Goal: Task Accomplishment & Management: Use online tool/utility

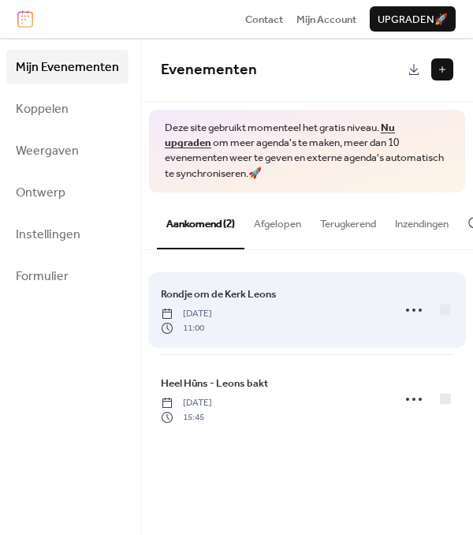
click at [207, 300] on span "Rondje om de Kerk Leons" at bounding box center [219, 294] width 116 height 16
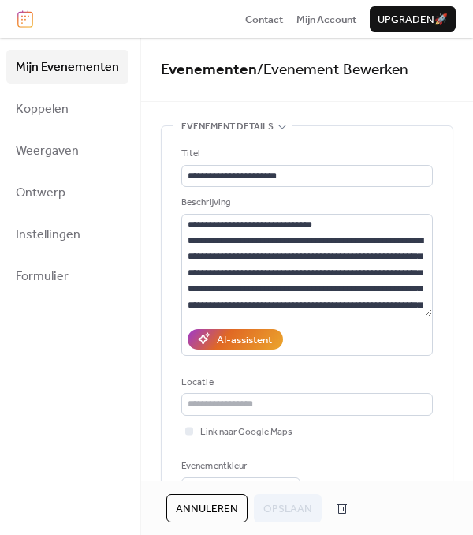
click at [88, 252] on ul "Mijn Evenementen Koppelen Weergaven Ontwerp Instellingen Formulier" at bounding box center [67, 171] width 122 height 243
click at [63, 103] on span "Koppelen" at bounding box center [42, 109] width 53 height 24
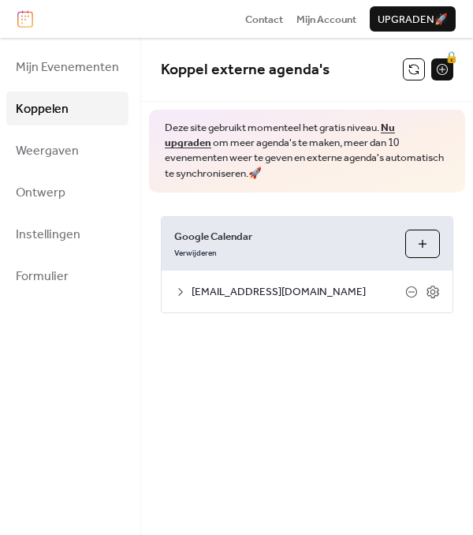
click at [388, 127] on link "Nu upgraden" at bounding box center [280, 135] width 230 height 35
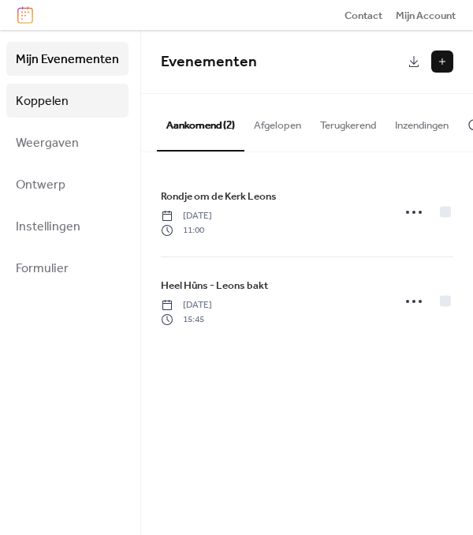
click at [54, 92] on span "Koppelen" at bounding box center [42, 101] width 53 height 24
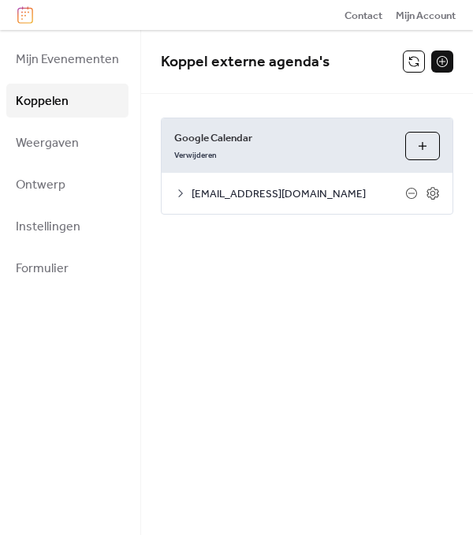
click at [426, 146] on button "Agenda's Selecteren" at bounding box center [422, 146] width 35 height 28
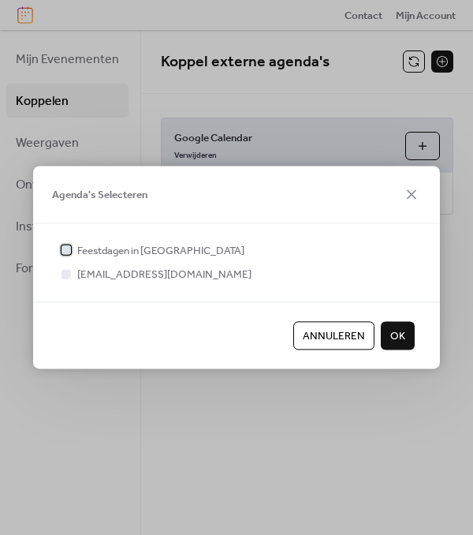
click at [156, 245] on span "Feestdagen in Nederland" at bounding box center [160, 251] width 167 height 16
click at [59, 249] on div at bounding box center [66, 250] width 16 height 16
click at [323, 328] on span "Annuleren" at bounding box center [334, 336] width 62 height 16
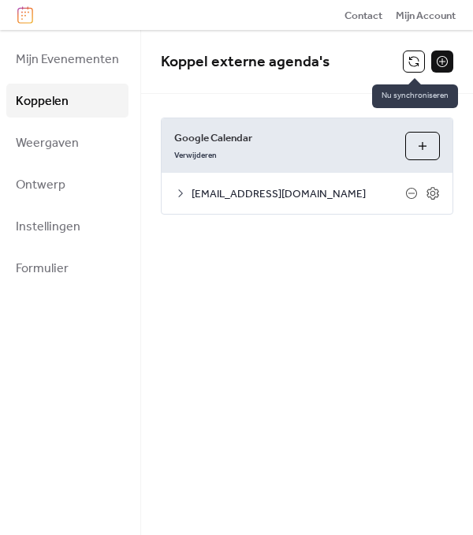
click at [416, 61] on button at bounding box center [414, 61] width 22 height 22
click at [439, 58] on button at bounding box center [442, 61] width 22 height 22
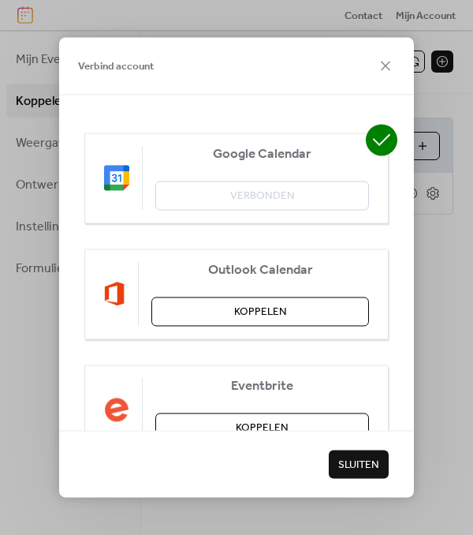
click at [235, 159] on span "Google Calendar" at bounding box center [262, 155] width 214 height 16
click at [118, 177] on img at bounding box center [116, 178] width 25 height 25
click at [285, 411] on div "Eventbrite Koppelen" at bounding box center [236, 409] width 304 height 91
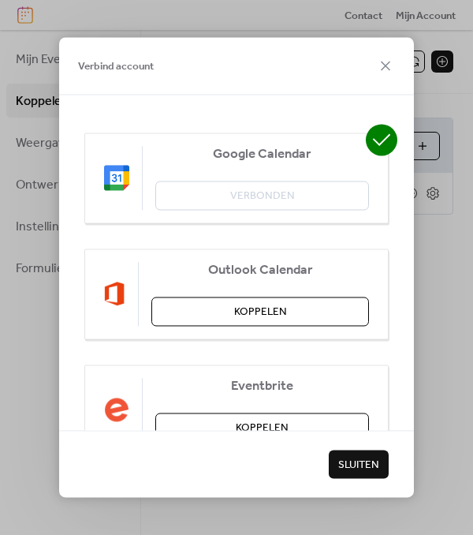
click at [380, 138] on icon at bounding box center [382, 140] width 18 height 12
click at [388, 68] on icon at bounding box center [385, 65] width 9 height 9
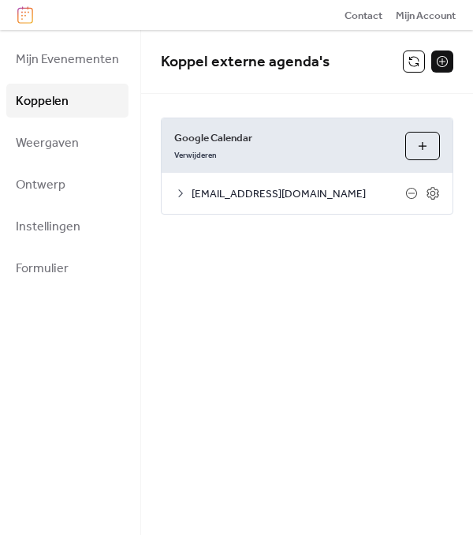
drag, startPoint x: 157, startPoint y: 196, endPoint x: 179, endPoint y: 190, distance: 23.0
click at [179, 190] on div "Google Calendar Verwijderen Agenda's Selecteren merke.huns.leons@gmail.com Inst…" at bounding box center [307, 166] width 293 height 97
click at [179, 190] on icon at bounding box center [180, 193] width 13 height 13
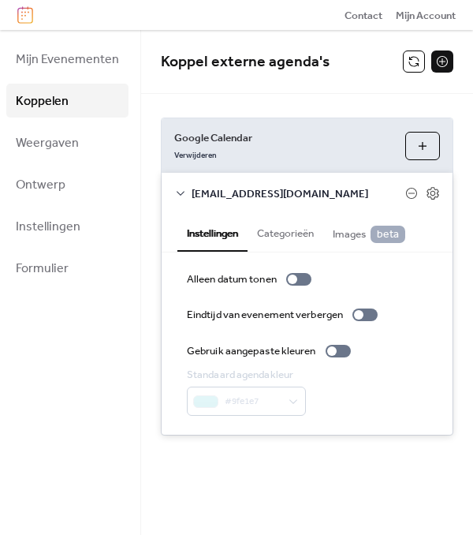
click at [420, 145] on button "Agenda's Selecteren" at bounding box center [422, 146] width 35 height 28
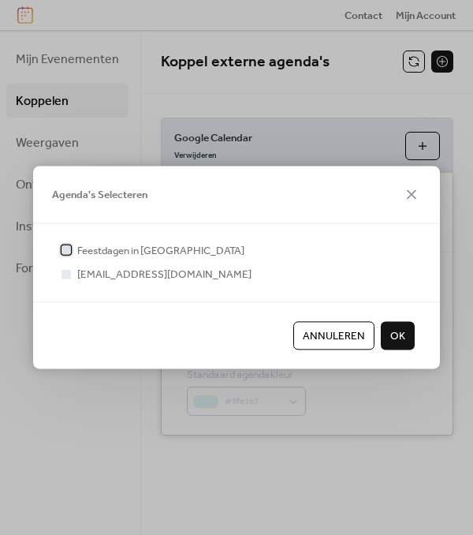
click at [71, 252] on div at bounding box center [66, 250] width 16 height 16
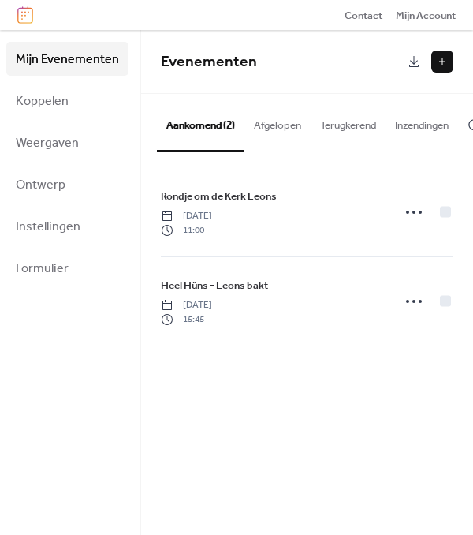
click at [189, 125] on button "Aankomend (2)" at bounding box center [201, 122] width 88 height 57
click at [426, 13] on span "Mijn Account" at bounding box center [426, 16] width 60 height 16
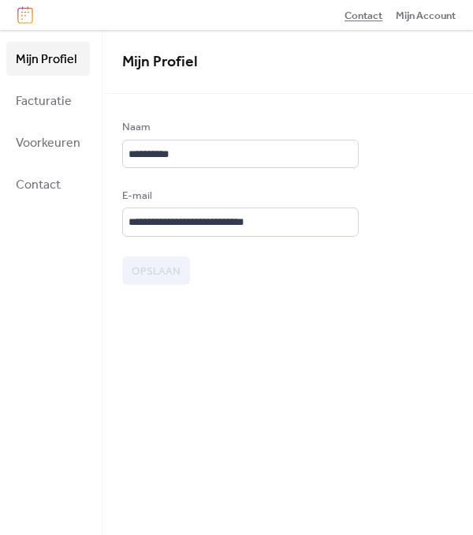
click at [363, 13] on span "Contact" at bounding box center [364, 16] width 38 height 16
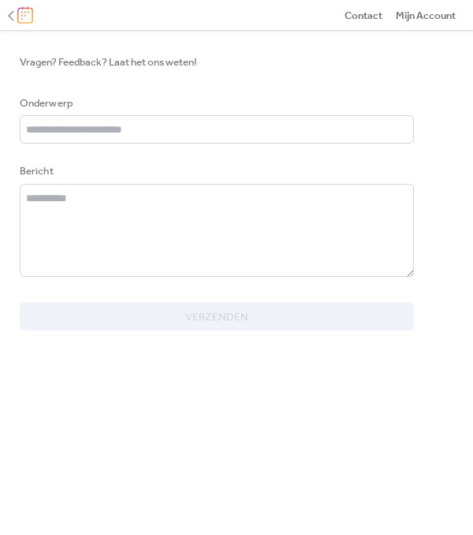
click at [20, 15] on img at bounding box center [25, 14] width 16 height 17
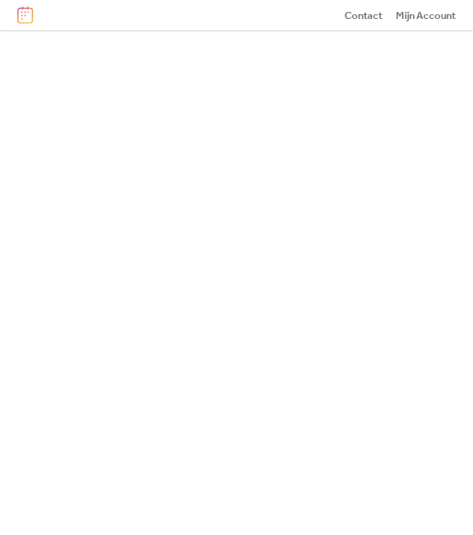
click at [20, 15] on img at bounding box center [25, 14] width 16 height 17
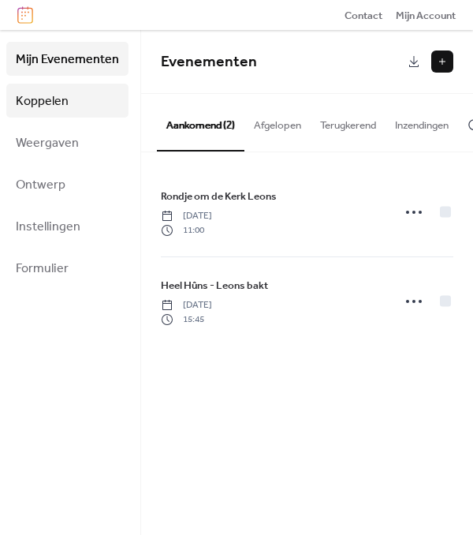
click at [43, 101] on span "Koppelen" at bounding box center [42, 101] width 53 height 24
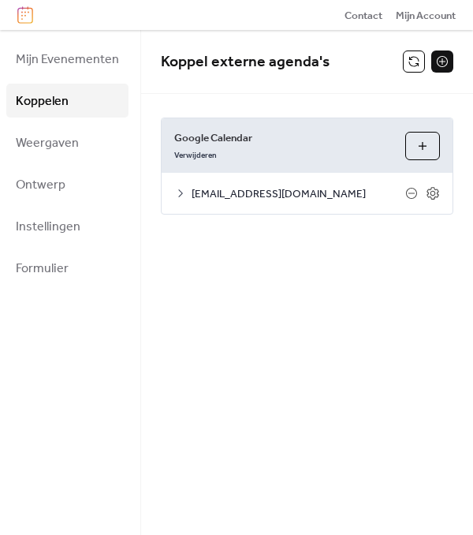
click at [425, 149] on button "Agenda's Selecteren" at bounding box center [422, 146] width 35 height 28
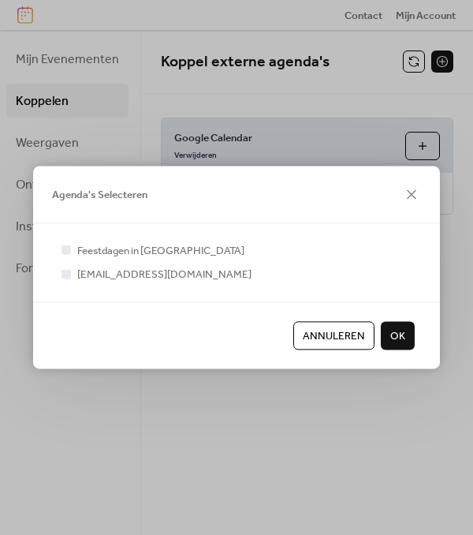
click at [102, 193] on span "Agenda's Selecteren" at bounding box center [99, 195] width 95 height 16
click at [409, 194] on icon at bounding box center [411, 194] width 19 height 19
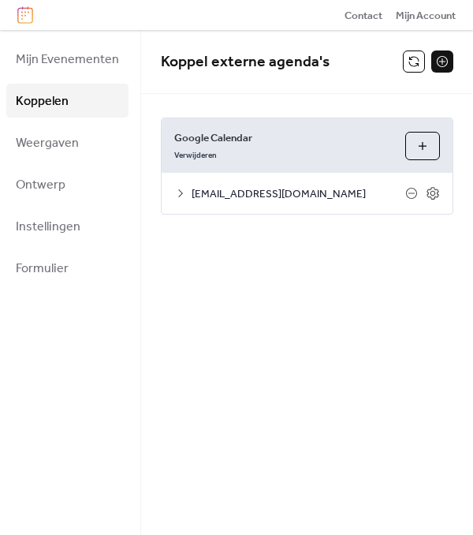
click at [435, 62] on button at bounding box center [442, 61] width 22 height 22
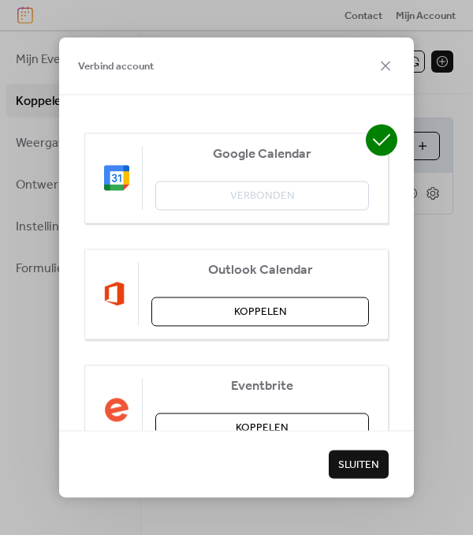
click at [260, 151] on span "Google Calendar" at bounding box center [262, 155] width 214 height 16
click at [119, 176] on img at bounding box center [116, 178] width 25 height 25
click at [237, 154] on span "Google Calendar" at bounding box center [262, 155] width 214 height 16
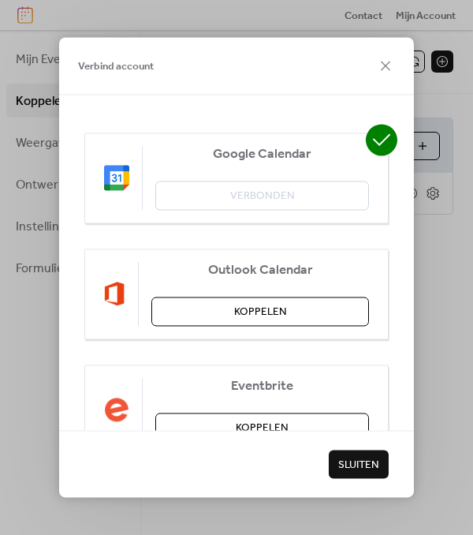
click at [374, 140] on icon at bounding box center [382, 140] width 32 height 32
click at [114, 184] on img at bounding box center [116, 178] width 25 height 25
click at [349, 463] on span "Sluiten" at bounding box center [358, 465] width 41 height 16
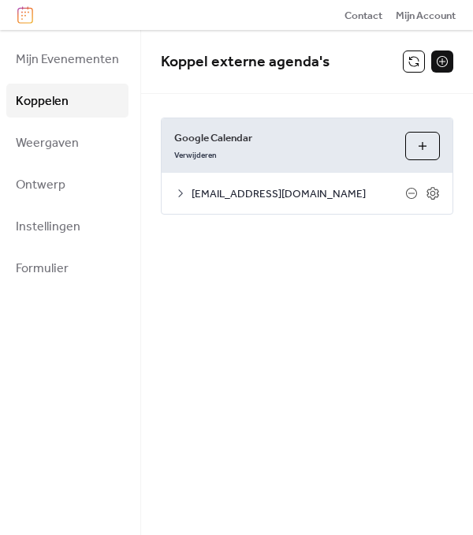
click at [178, 195] on icon at bounding box center [180, 193] width 13 height 13
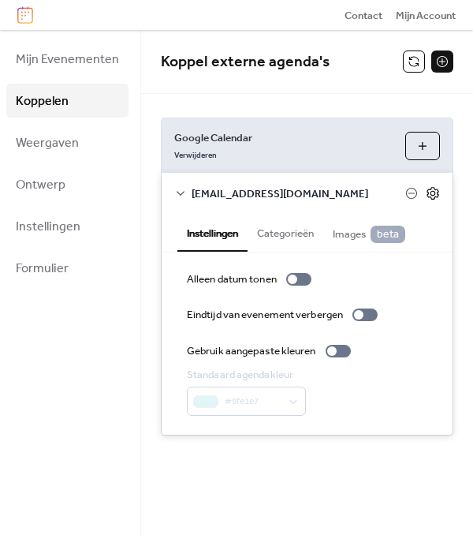
click at [434, 193] on icon at bounding box center [433, 193] width 14 height 14
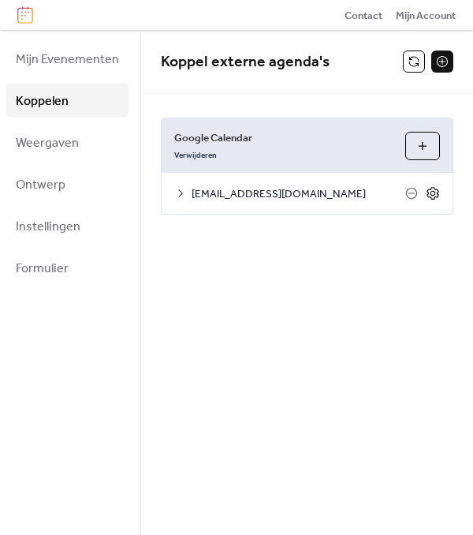
click at [434, 193] on icon at bounding box center [433, 193] width 14 height 14
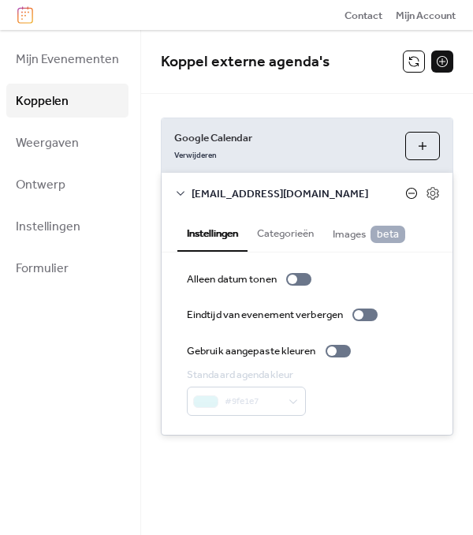
click at [411, 197] on icon at bounding box center [411, 193] width 13 height 13
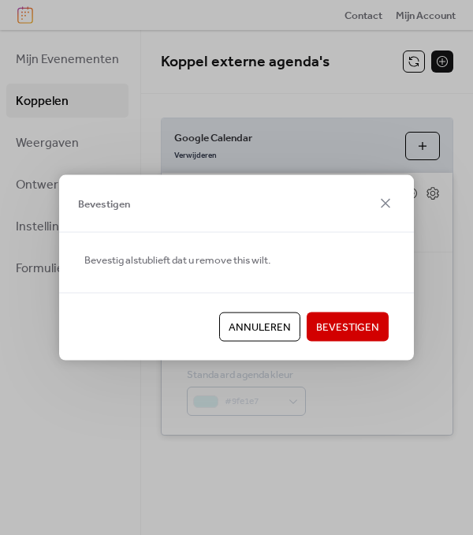
click at [241, 331] on span "Annuleren" at bounding box center [260, 327] width 62 height 16
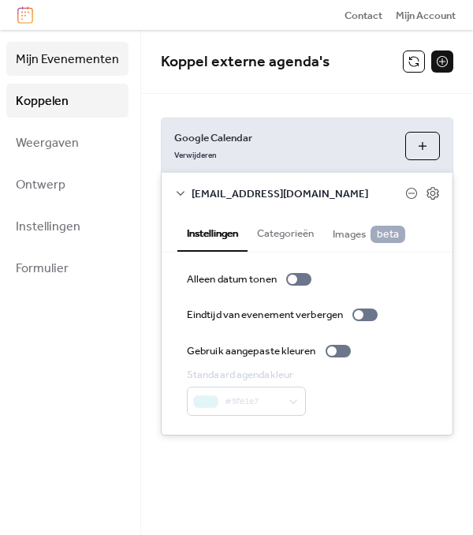
click at [65, 58] on span "Mijn Evenementen" at bounding box center [67, 59] width 103 height 24
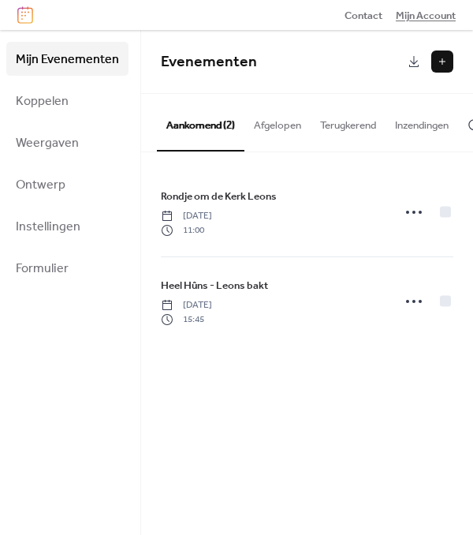
click at [426, 13] on span "Mijn Account" at bounding box center [426, 16] width 60 height 16
